Goal: Task Accomplishment & Management: Use online tool/utility

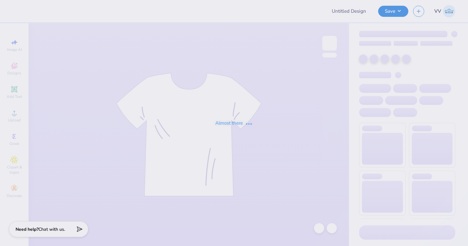
type input "Beta PR Polo"
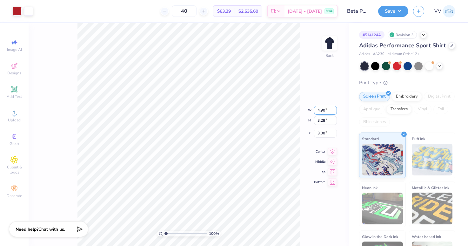
click at [325, 110] on input "4.90" at bounding box center [325, 110] width 23 height 9
type input "4.00"
type input "2.68"
type input "3.00"
type input "2.27"
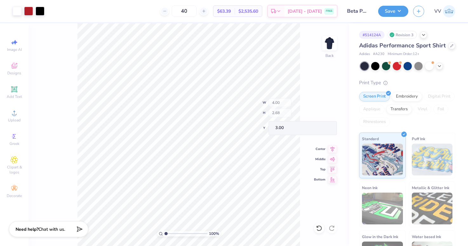
type input "3.45"
type input "2.59"
click at [172, 234] on input "range" at bounding box center [185, 233] width 43 height 6
type input "5.32"
click at [178, 233] on input "range" at bounding box center [185, 233] width 43 height 6
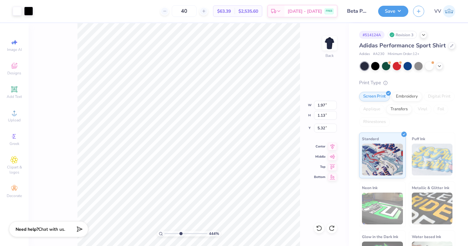
type input "4.44"
click at [180, 232] on input "range" at bounding box center [185, 233] width 43 height 6
type input "5.33"
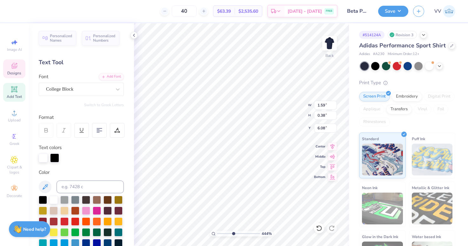
drag, startPoint x: 57, startPoint y: 155, endPoint x: 61, endPoint y: 151, distance: 5.5
click at [57, 155] on div at bounding box center [54, 157] width 9 height 9
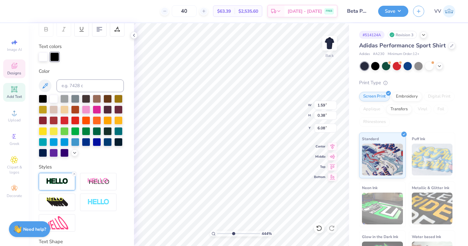
scroll to position [119, 0]
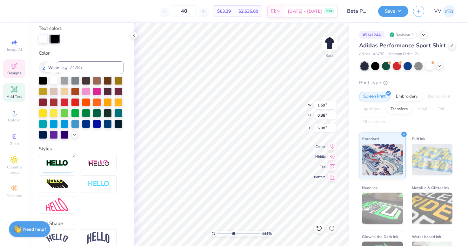
click at [56, 79] on div at bounding box center [54, 80] width 8 height 8
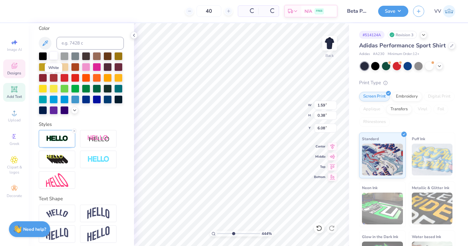
scroll to position [94, 0]
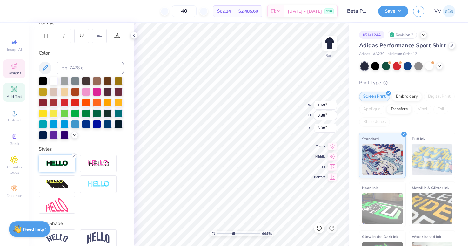
click at [73, 155] on icon at bounding box center [74, 156] width 4 height 4
type input "1.58"
type input "0.37"
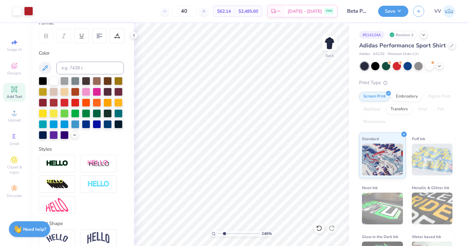
type input "2.36"
drag, startPoint x: 229, startPoint y: 234, endPoint x: 224, endPoint y: 231, distance: 5.0
click at [224, 234] on input "range" at bounding box center [238, 233] width 43 height 6
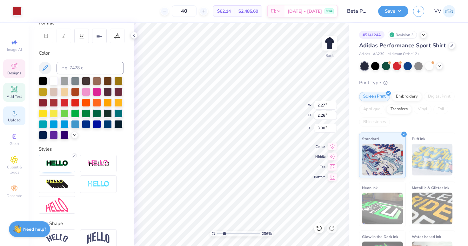
click at [11, 119] on span "Upload" at bounding box center [14, 119] width 13 height 5
click at [12, 118] on span "Upload" at bounding box center [14, 119] width 13 height 5
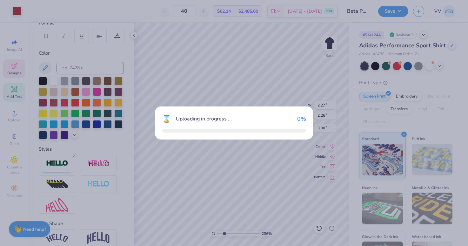
type input "7.51"
type input "7.50"
type input "9.75"
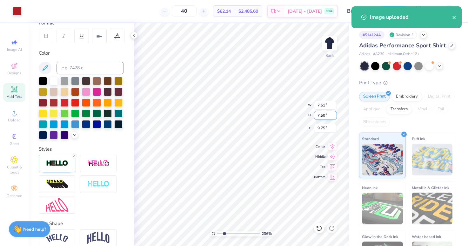
click at [327, 113] on input "7.50" at bounding box center [325, 115] width 23 height 9
type input "2.25"
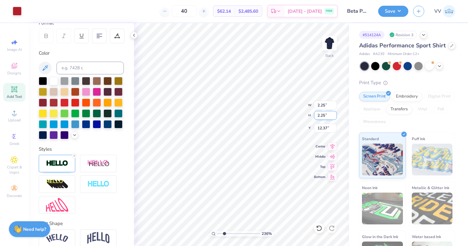
type input "7.77"
type input "2.27"
type input "2.26"
type input "3.00"
type input "2.25"
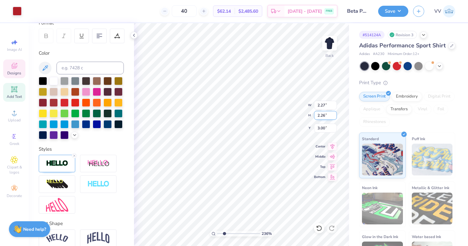
type input "2.25"
type input "7.77"
type input "2.27"
type input "2.26"
type input "3.00"
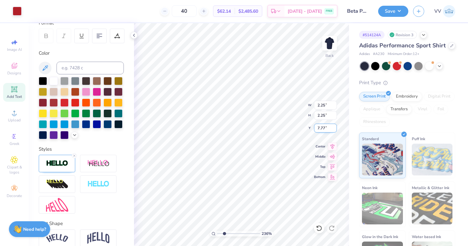
click at [325, 130] on input "7.77" at bounding box center [325, 127] width 23 height 9
type input "3.00"
click at [119, 38] on div "Art colors 40 $62.14 Per Item $2,485.60 Total Est. Delivery [DATE] - [DATE] FRE…" at bounding box center [234, 123] width 468 height 246
type input "1"
drag, startPoint x: 221, startPoint y: 232, endPoint x: 218, endPoint y: 233, distance: 3.7
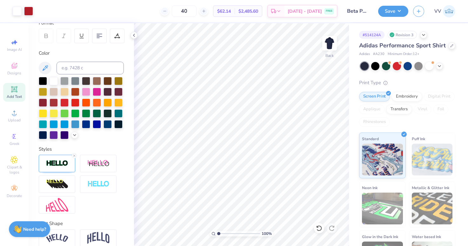
click at [218, 233] on input "range" at bounding box center [238, 233] width 43 height 6
type input "2.25"
type input "3.45"
click at [405, 8] on button "Save" at bounding box center [393, 10] width 30 height 11
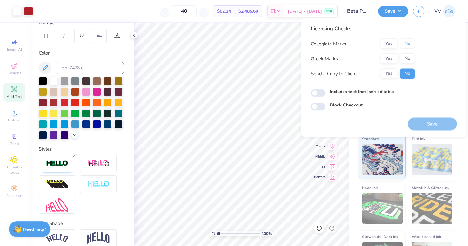
drag, startPoint x: 406, startPoint y: 43, endPoint x: 398, endPoint y: 52, distance: 12.2
click at [406, 43] on button "No" at bounding box center [407, 44] width 15 height 10
click at [392, 58] on button "Yes" at bounding box center [388, 59] width 17 height 10
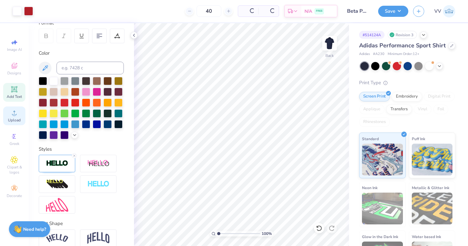
click at [13, 121] on span "Upload" at bounding box center [14, 119] width 13 height 5
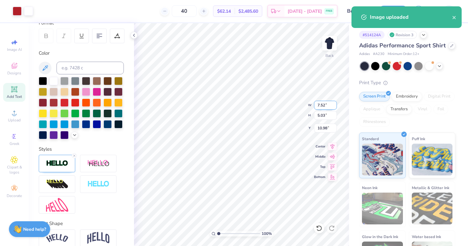
click at [325, 103] on input "7.52" at bounding box center [325, 105] width 23 height 9
type input "4.00"
type input "2.68"
type input "3.00"
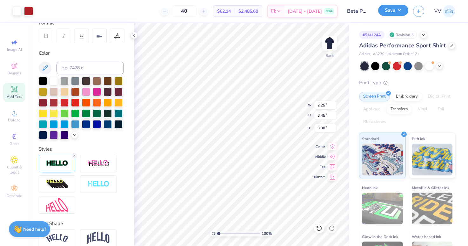
click at [391, 10] on button "Save" at bounding box center [393, 10] width 30 height 11
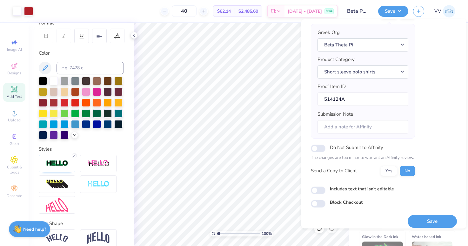
scroll to position [51, 0]
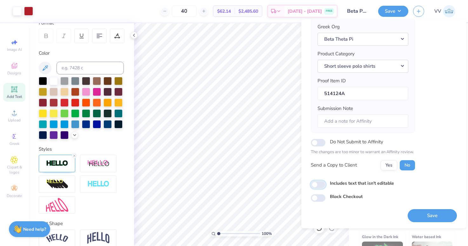
drag, startPoint x: 320, startPoint y: 182, endPoint x: 333, endPoint y: 193, distance: 17.6
click at [320, 182] on input "Includes text that isn't editable" at bounding box center [318, 185] width 15 height 8
checkbox input "true"
click at [443, 213] on button "Save" at bounding box center [431, 215] width 49 height 13
